Goal: Find contact information: Find contact information

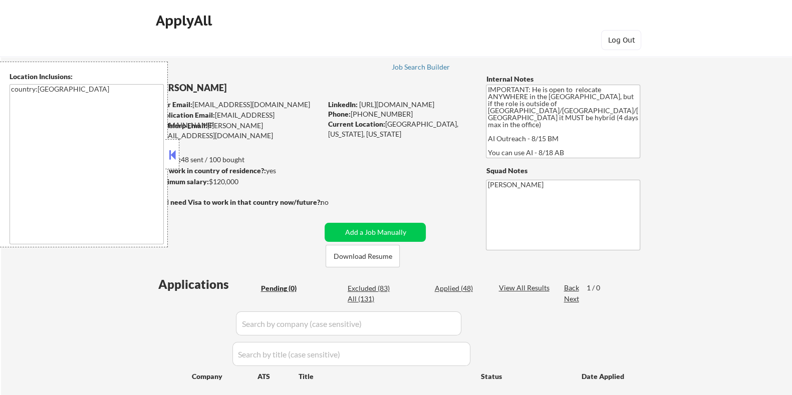
click at [454, 288] on div "Applied (48)" at bounding box center [459, 288] width 50 height 10
select select ""applied""
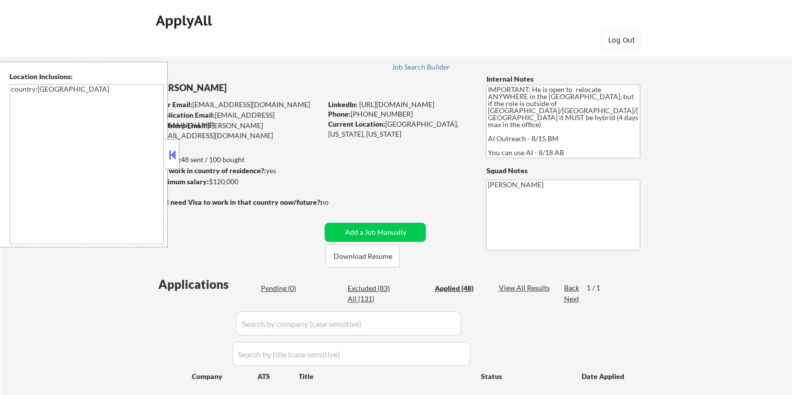
select select ""applied""
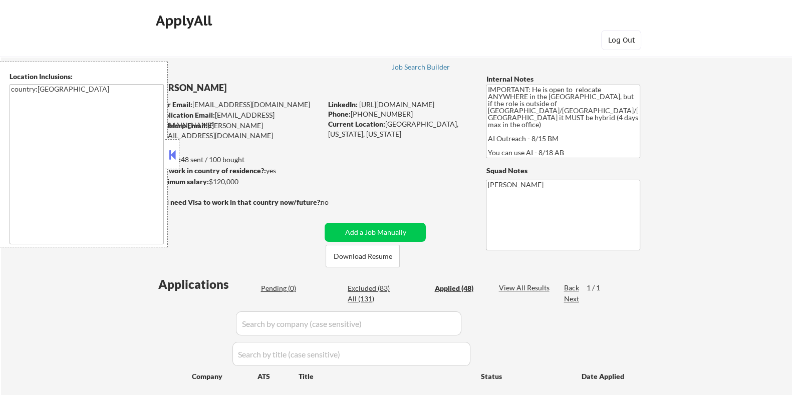
select select ""applied""
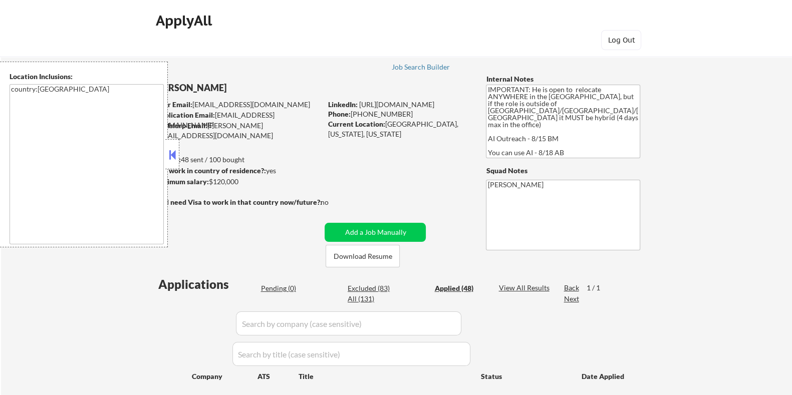
select select ""applied""
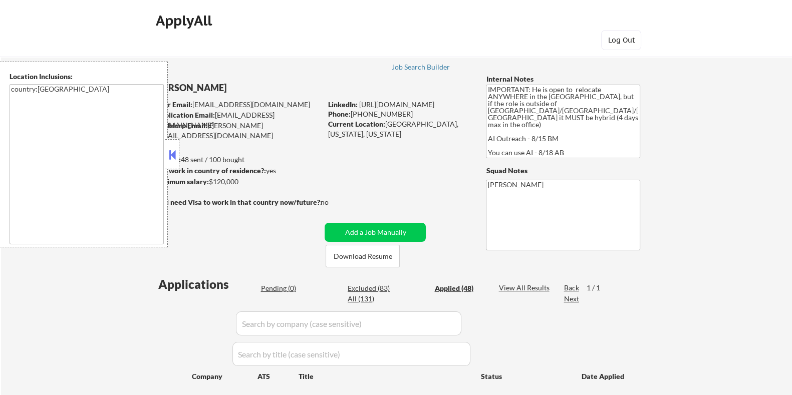
select select ""applied""
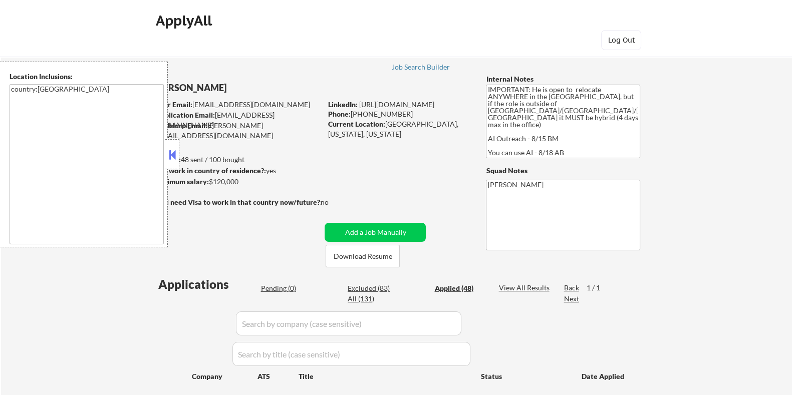
select select ""applied""
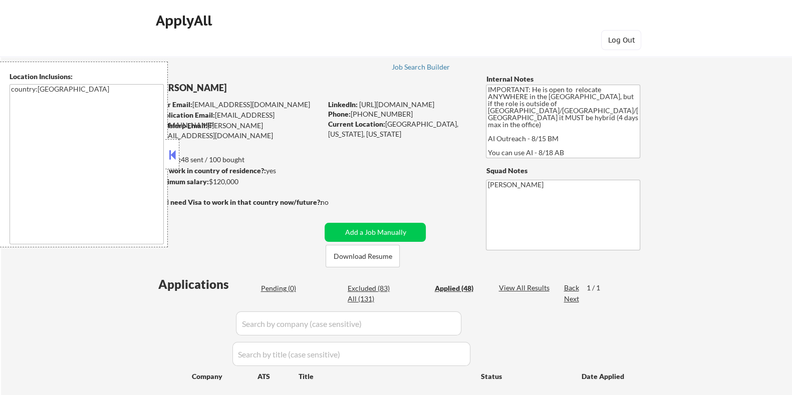
select select ""applied""
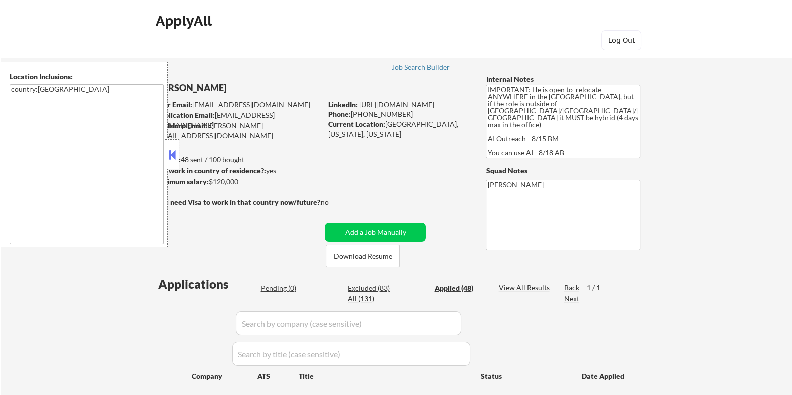
select select ""applied""
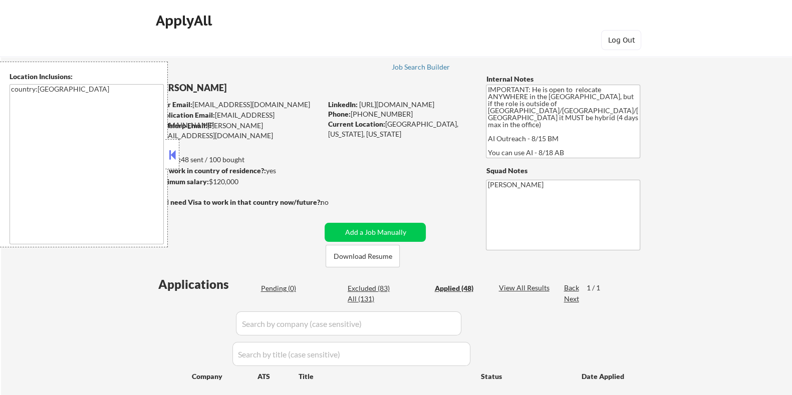
select select ""applied""
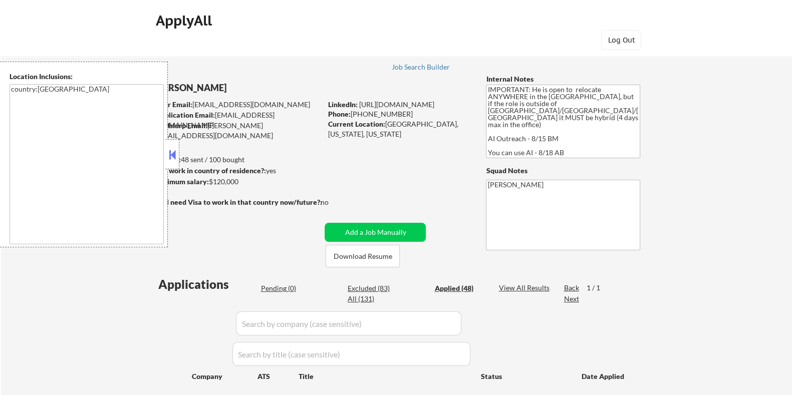
select select ""applied""
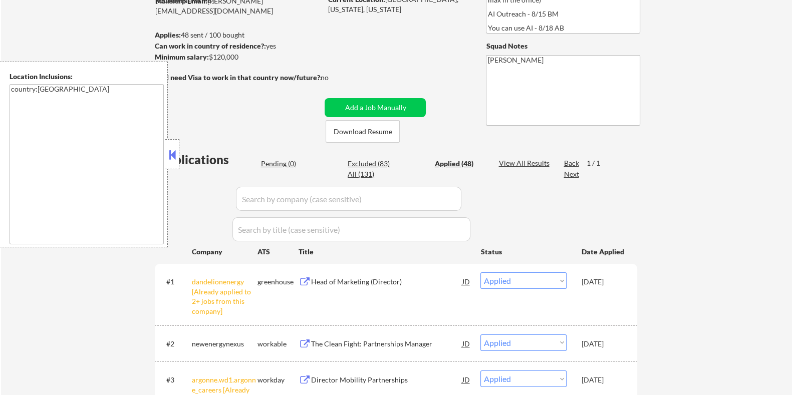
scroll to position [188, 0]
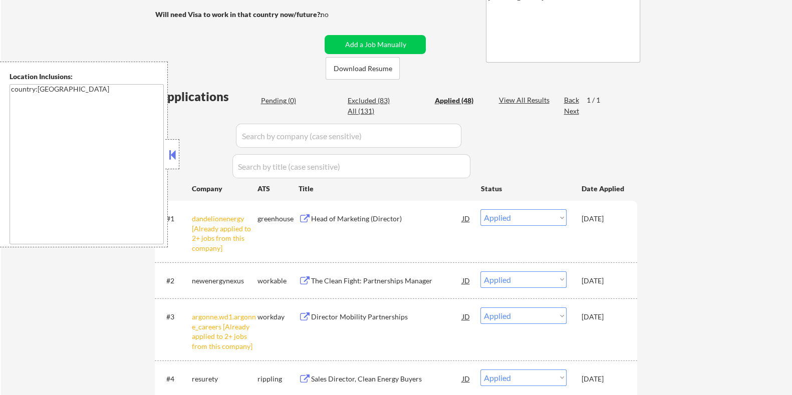
click at [361, 280] on div "The Clean Fight: Partnerships Manager" at bounding box center [385, 281] width 151 height 10
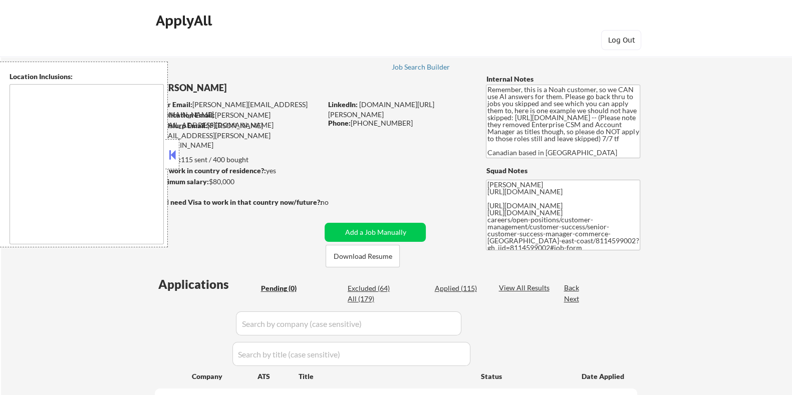
type textarea "[GEOGRAPHIC_DATA], ON [GEOGRAPHIC_DATA], ON [GEOGRAPHIC_DATA], ON [GEOGRAPHIC_D…"
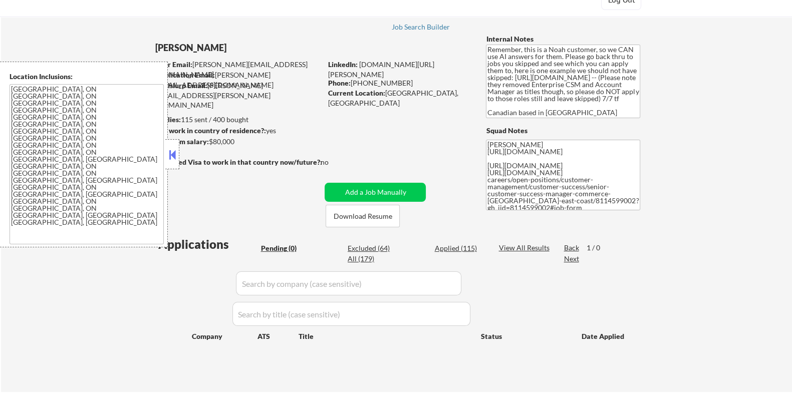
scroll to position [62, 0]
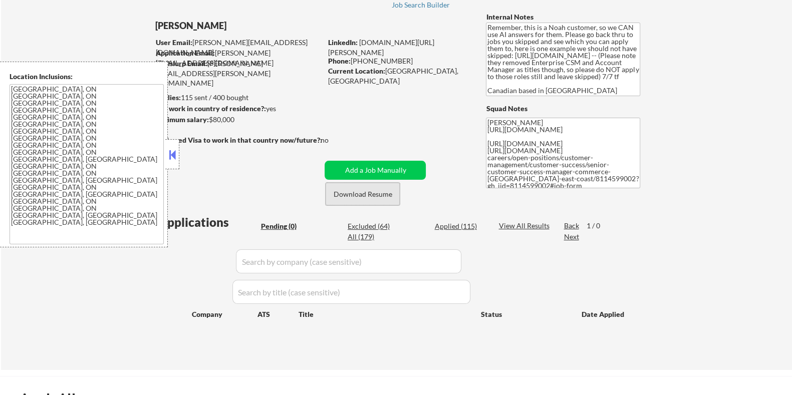
click at [370, 193] on button "Download Resume" at bounding box center [362, 194] width 74 height 23
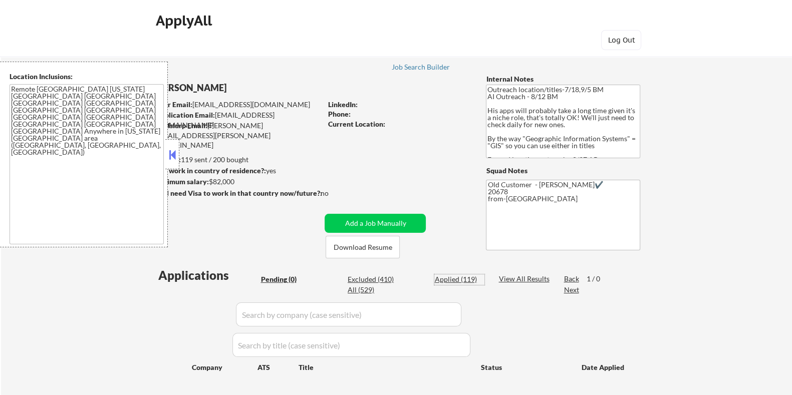
click at [453, 279] on div "Applied (119)" at bounding box center [459, 279] width 50 height 10
select select ""applied""
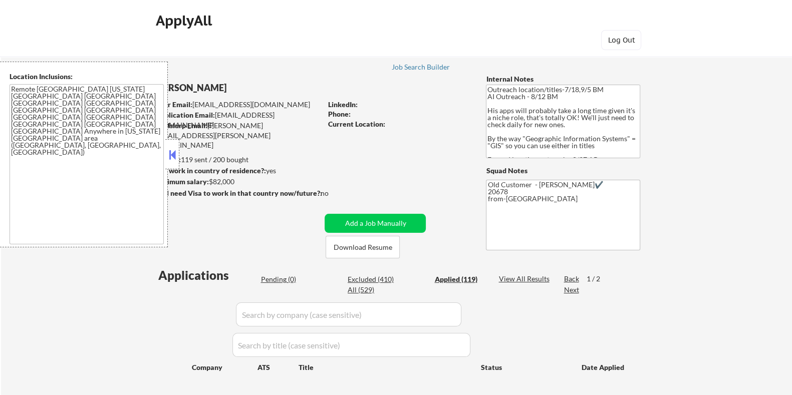
select select ""applied""
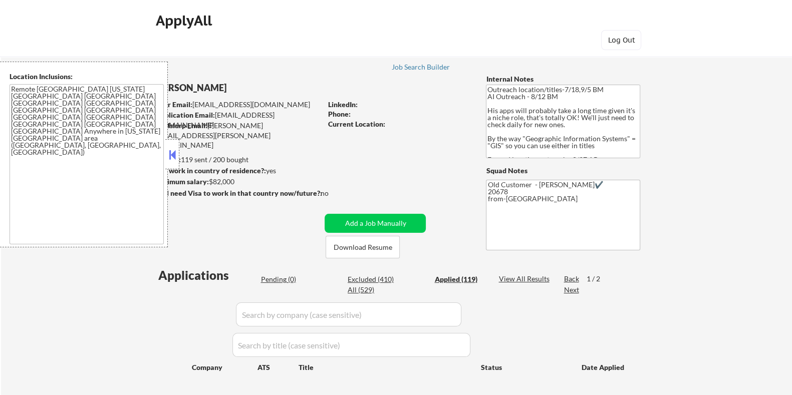
select select ""applied""
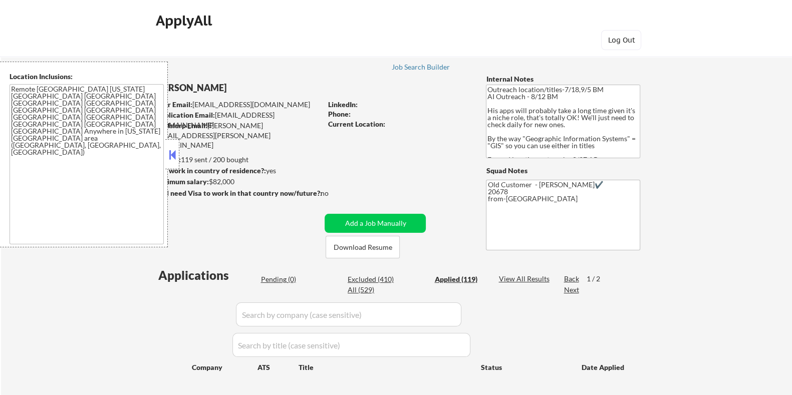
select select ""applied""
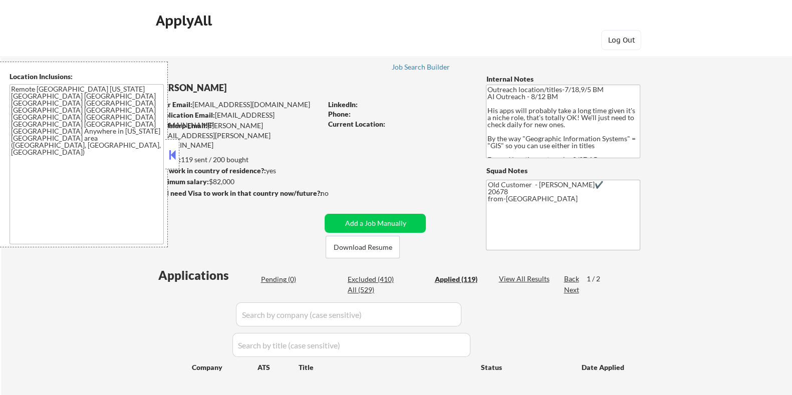
select select ""applied""
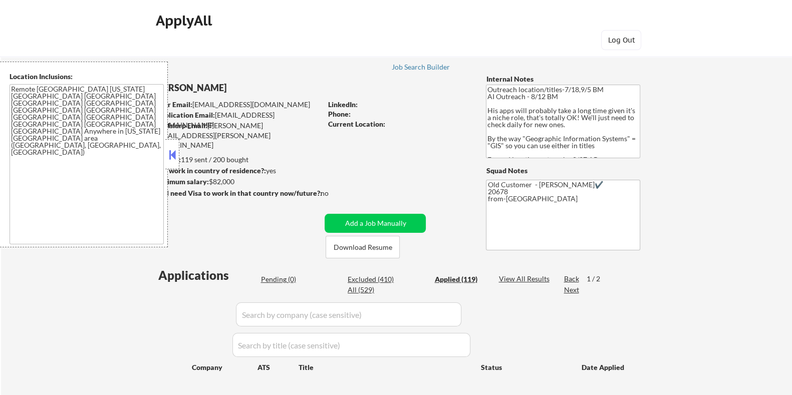
select select ""applied""
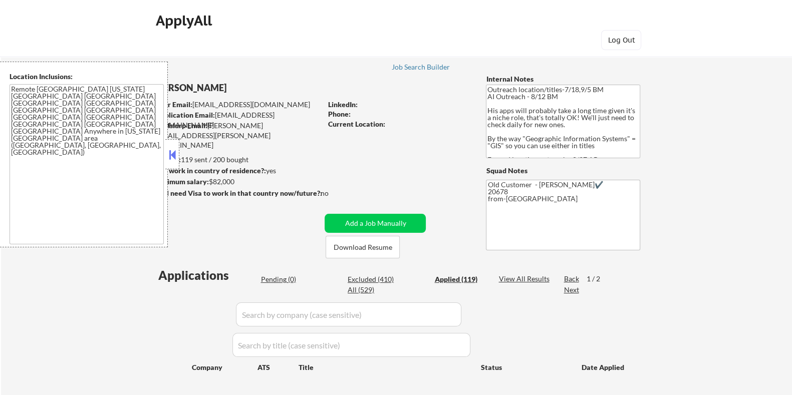
select select ""applied""
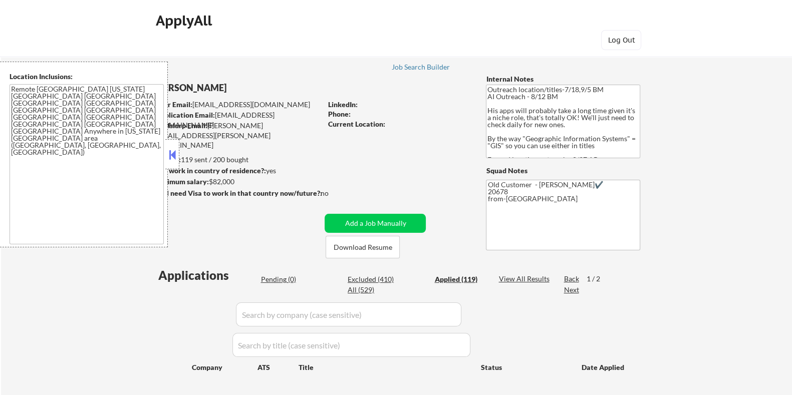
select select ""applied""
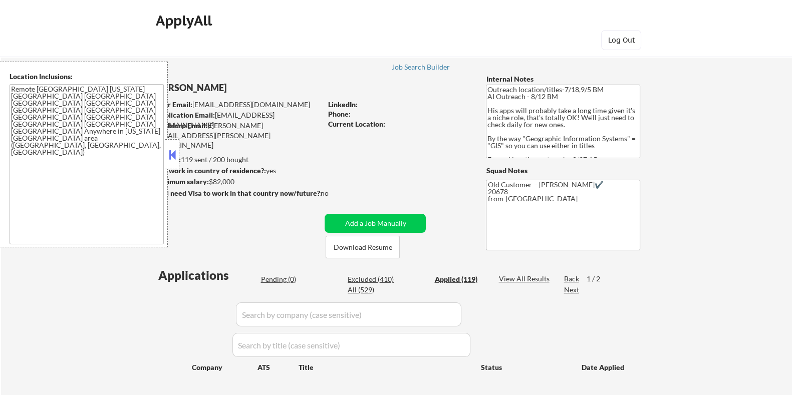
select select ""applied""
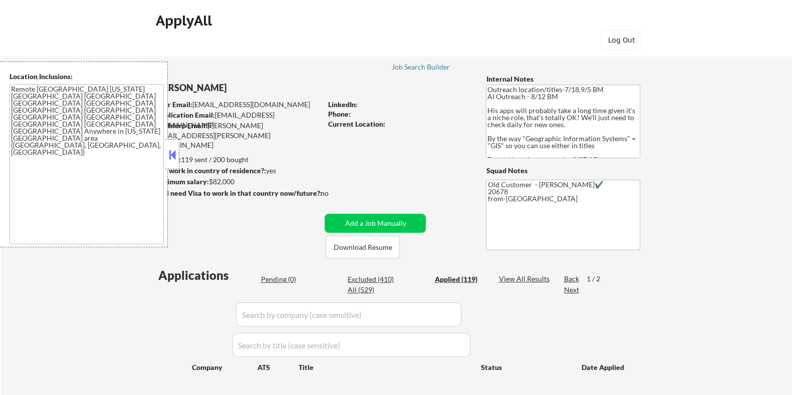
select select ""applied""
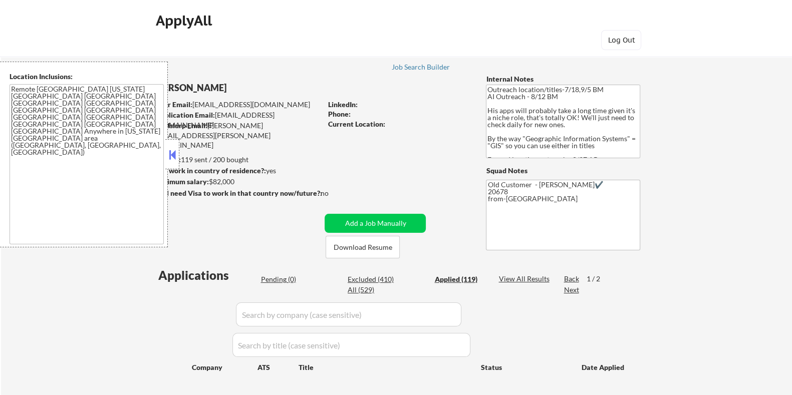
select select ""applied""
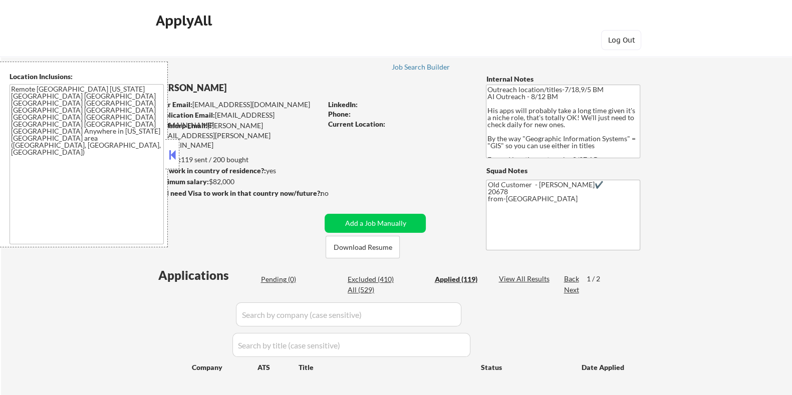
select select ""applied""
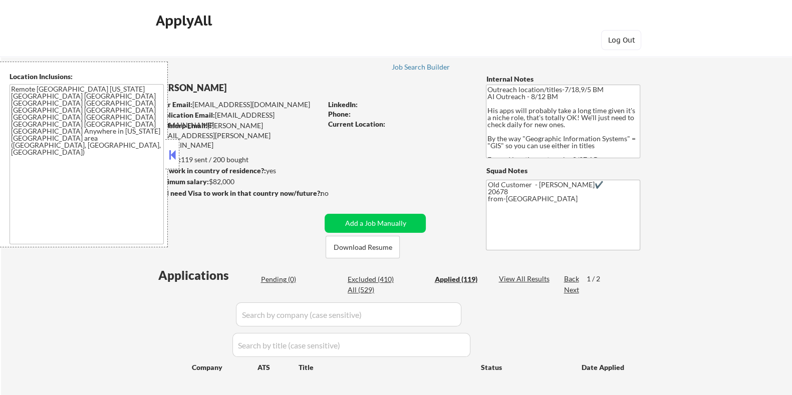
select select ""applied""
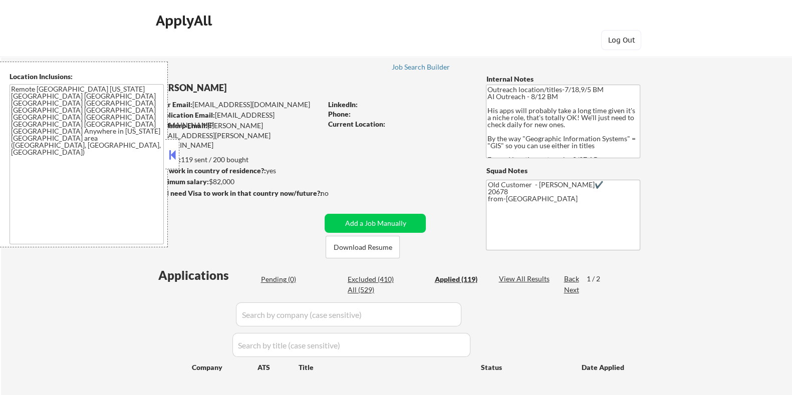
select select ""applied""
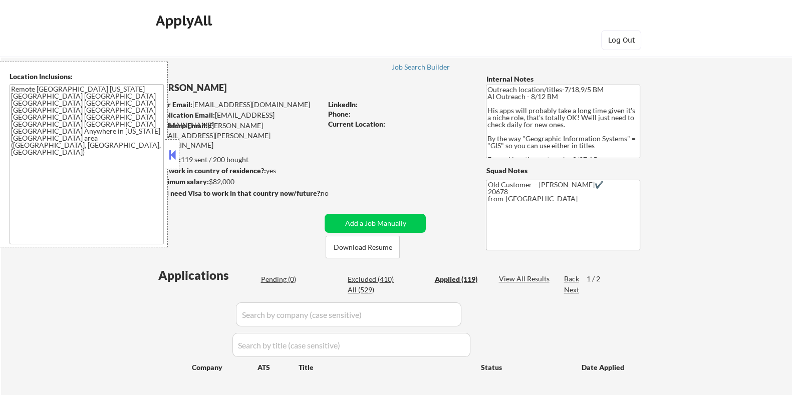
select select ""applied""
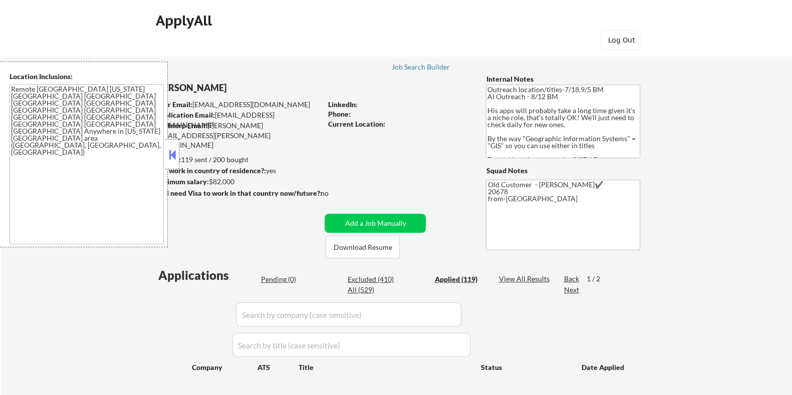
select select ""applied""
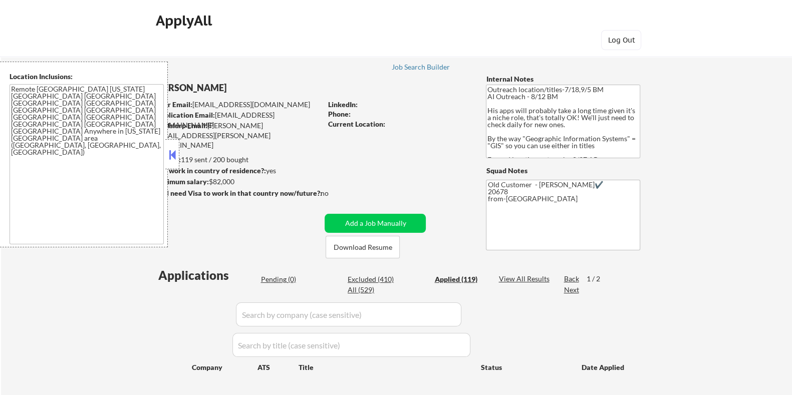
select select ""applied""
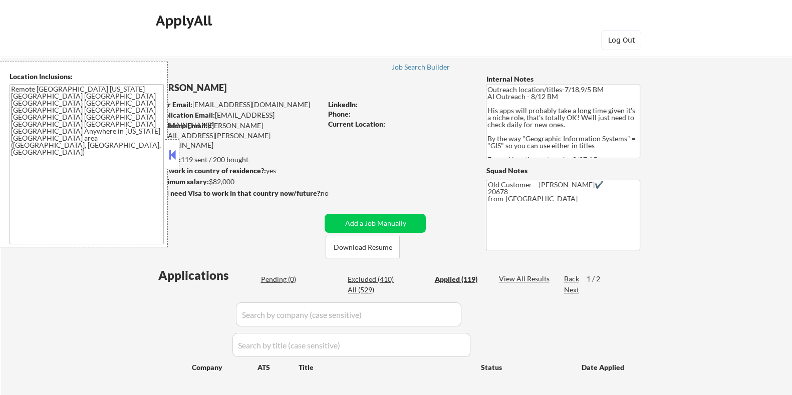
select select ""applied""
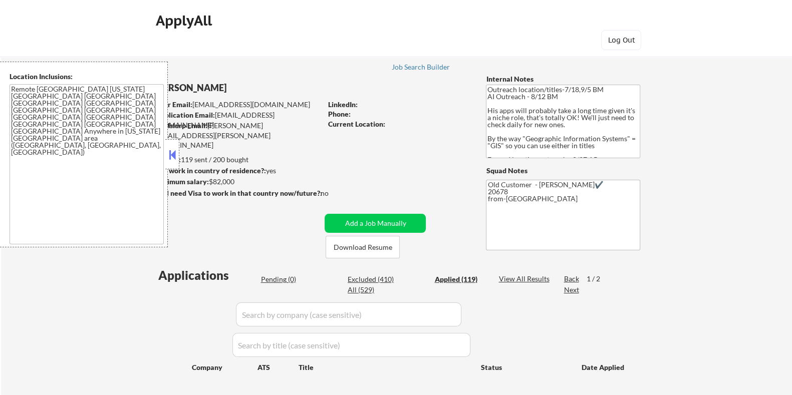
select select ""applied""
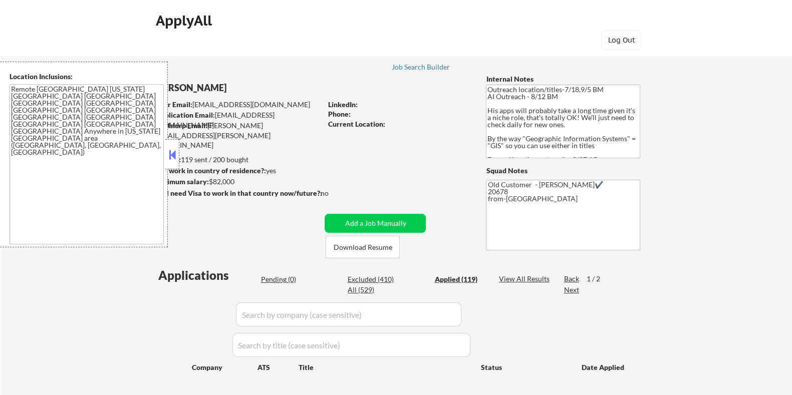
select select ""applied""
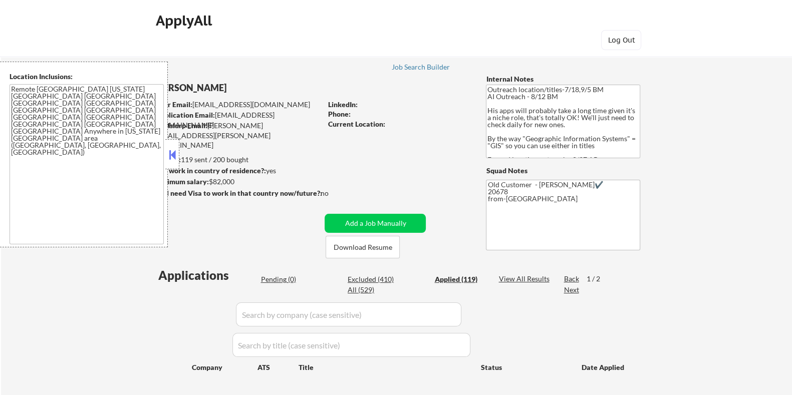
select select ""applied""
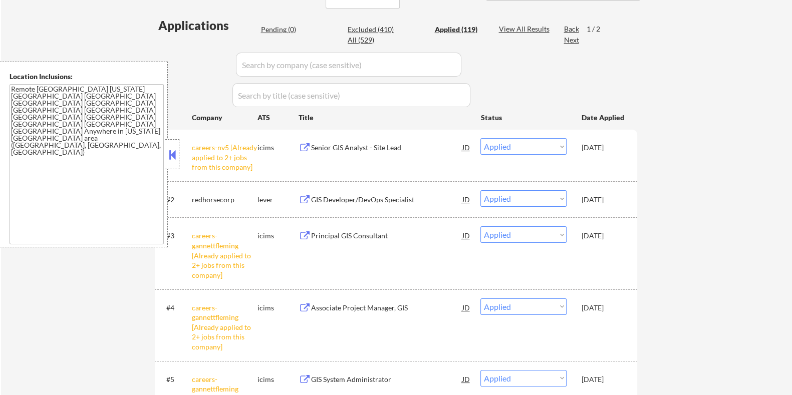
click at [376, 147] on div "Senior GIS Analyst - Site Lead" at bounding box center [385, 148] width 151 height 10
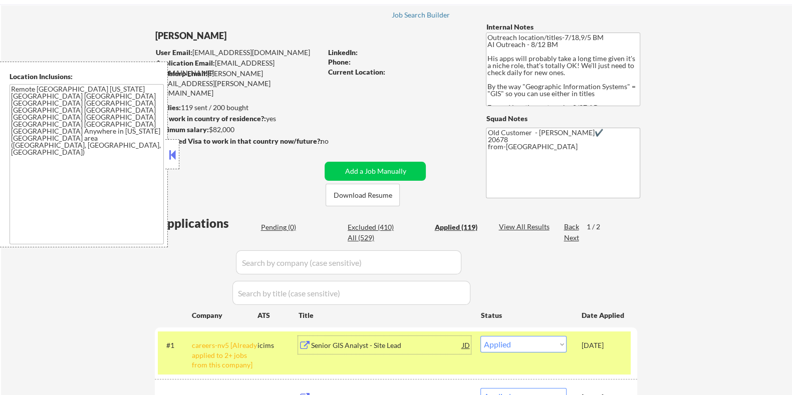
scroll to position [0, 0]
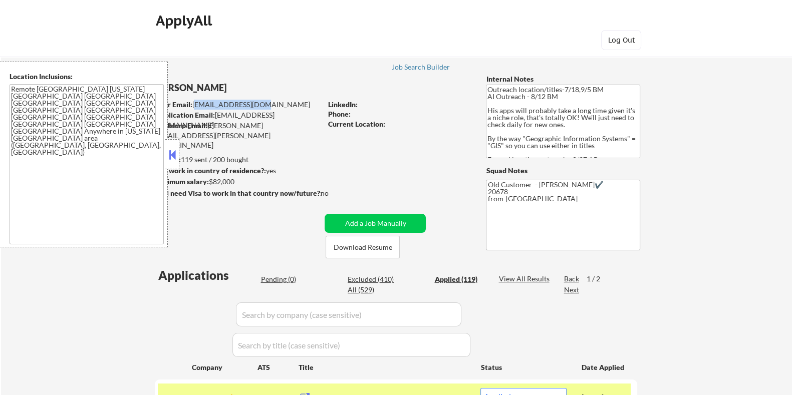
drag, startPoint x: 192, startPoint y: 105, endPoint x: 254, endPoint y: 103, distance: 62.1
click at [254, 103] on div "User Email: slehrter@gmail.com" at bounding box center [238, 105] width 166 height 10
copy div "slehrter@gmail.com"
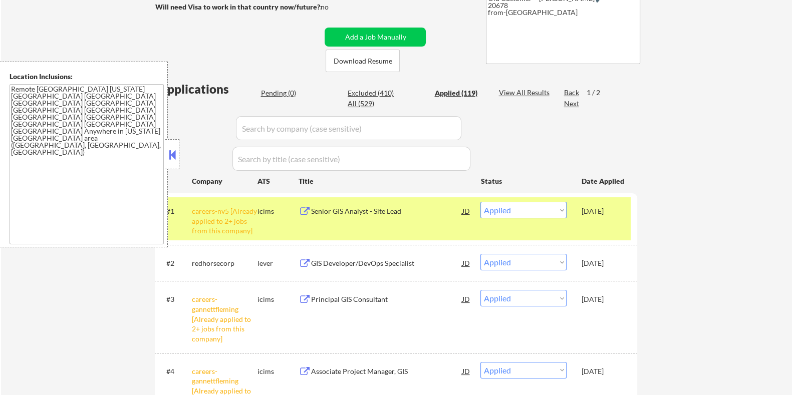
scroll to position [188, 0]
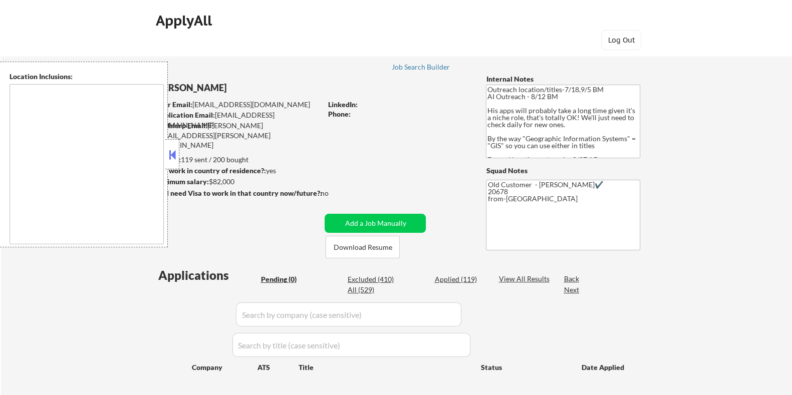
type textarea "Remote [GEOGRAPHIC_DATA] [US_STATE] [GEOGRAPHIC_DATA] [GEOGRAPHIC_DATA] [GEOGRA…"
